Goal: Feedback & Contribution: Leave review/rating

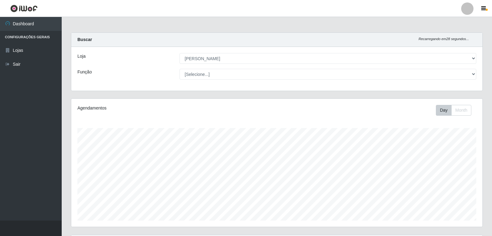
select select "523"
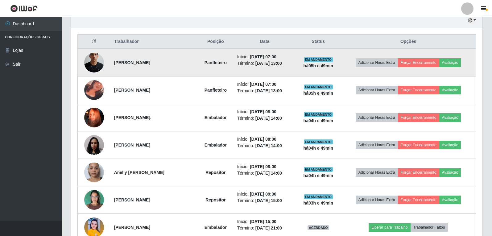
scroll to position [218, 0]
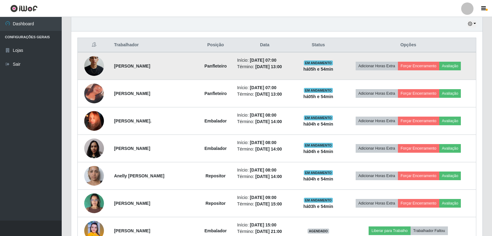
drag, startPoint x: 366, startPoint y: 107, endPoint x: 369, endPoint y: 72, distance: 34.9
click at [370, 73] on td "Adicionar Horas Extra Forçar Encerramento Avaliação" at bounding box center [408, 66] width 135 height 28
click at [455, 66] on button "Avaliação" at bounding box center [450, 66] width 22 height 9
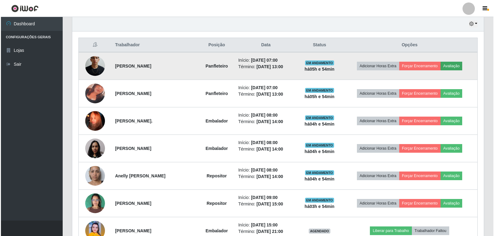
scroll to position [128, 408]
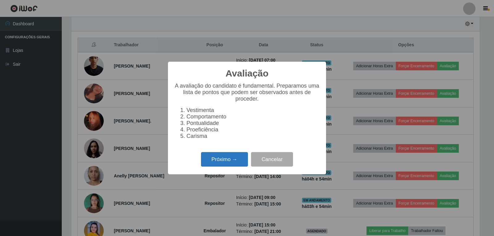
click at [220, 167] on button "Próximo →" at bounding box center [224, 159] width 47 height 14
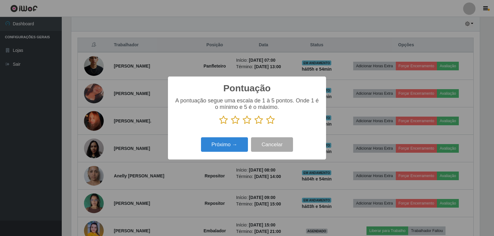
click at [269, 122] on icon at bounding box center [270, 119] width 9 height 9
click at [266, 125] on input "radio" at bounding box center [266, 125] width 0 height 0
click at [224, 141] on button "Próximo →" at bounding box center [224, 144] width 47 height 14
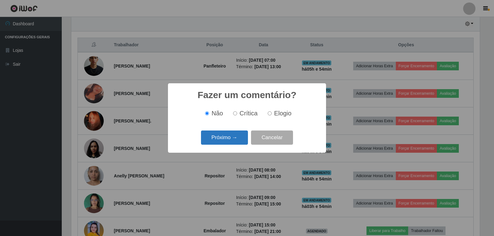
click at [221, 139] on button "Próximo →" at bounding box center [224, 137] width 47 height 14
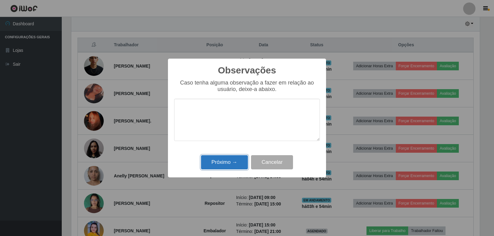
click at [225, 162] on button "Próximo →" at bounding box center [224, 162] width 47 height 14
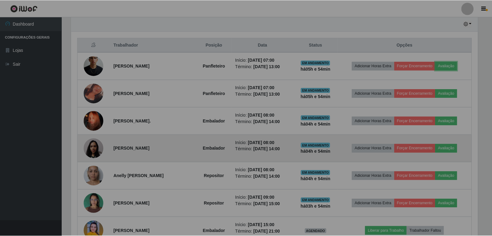
scroll to position [128, 411]
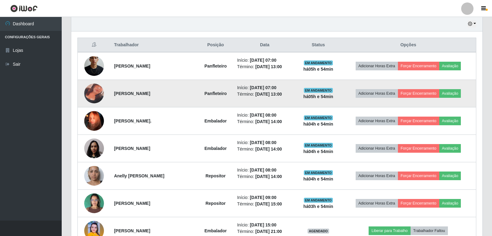
click at [92, 95] on img at bounding box center [94, 93] width 20 height 35
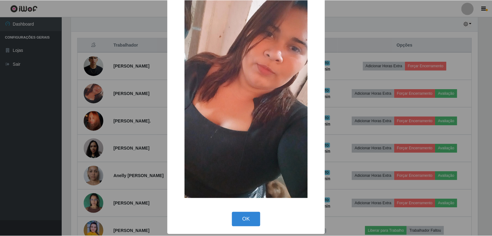
scroll to position [37, 0]
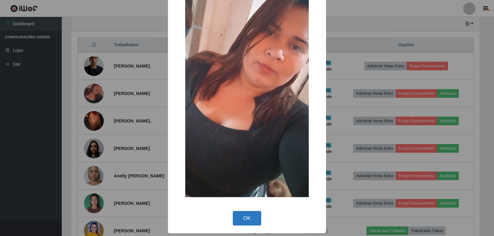
click at [250, 221] on button "OK" at bounding box center [247, 218] width 29 height 14
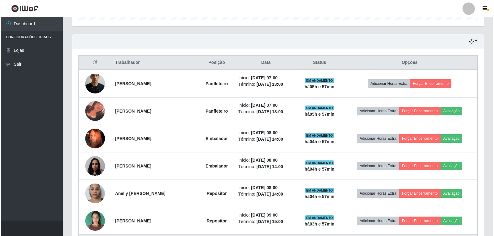
scroll to position [218, 0]
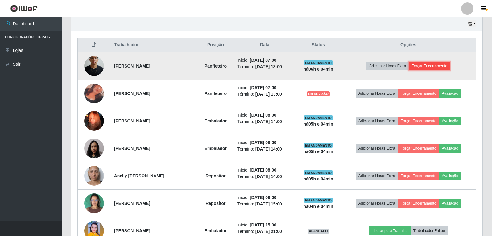
click at [444, 64] on button "Forçar Encerramento" at bounding box center [429, 66] width 41 height 9
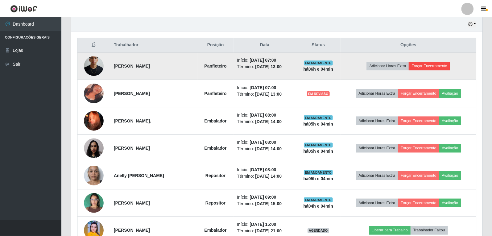
scroll to position [128, 408]
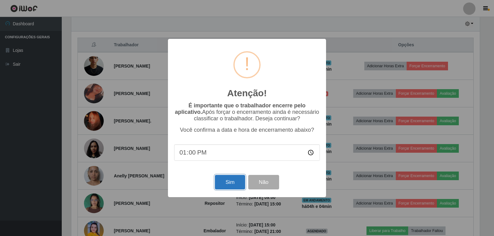
click at [230, 187] on button "Sim" at bounding box center [230, 182] width 30 height 14
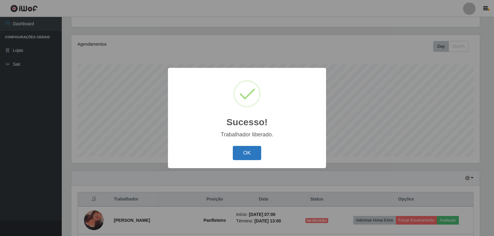
click at [243, 154] on button "OK" at bounding box center [247, 153] width 29 height 14
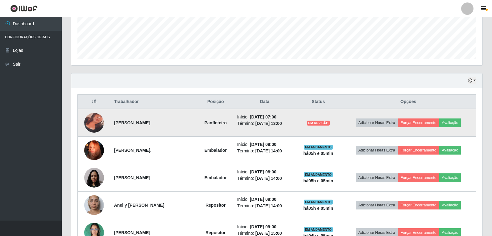
scroll to position [156, 0]
